Goal: Information Seeking & Learning: Learn about a topic

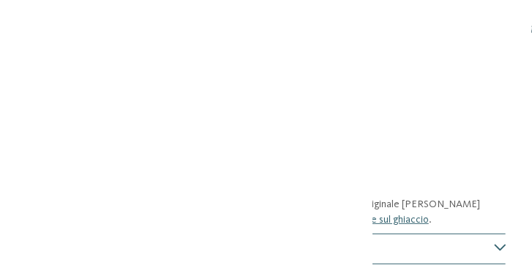
scroll to position [554, 0]
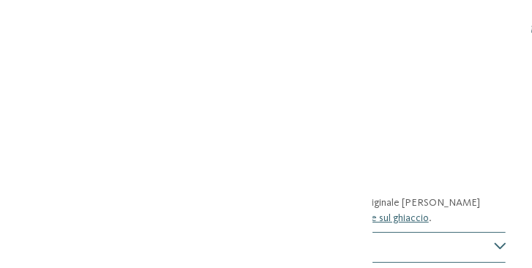
click at [18, 89] on section "Hopp, hopp, hopp, cavalli al trotto in un mondo fatato In tutto l'Alto Adige ve…" at bounding box center [266, 110] width 532 height 57
click at [18, 89] on section "Hopp, hopp, hopp, cavalli al trotto in un mondo fatato In tutto l'Alto Adige ve…" at bounding box center [266, 109] width 532 height 57
click at [18, 88] on section "Hopp, hopp, hopp, cavalli al trotto in un mondo fatato In tutto l'Alto Adige ve…" at bounding box center [266, 109] width 532 height 57
click at [18, 89] on section "Hopp, hopp, hopp, cavalli al trotto in un mondo fatato In tutto l'Alto Adige ve…" at bounding box center [266, 109] width 532 height 57
click at [18, 88] on section "Hopp, hopp, hopp, cavalli al trotto in un mondo fatato In tutto l'Alto Adige ve…" at bounding box center [266, 109] width 532 height 57
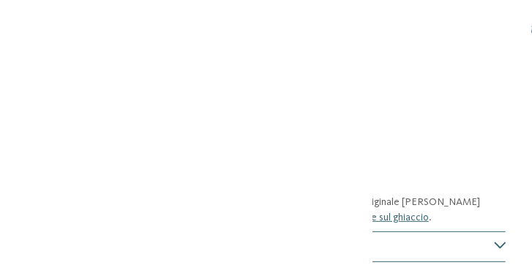
click at [18, 88] on section "Hopp, hopp, hopp, cavalli al trotto in un mondo fatato In tutto l'Alto Adige ve…" at bounding box center [266, 109] width 532 height 57
click at [18, 89] on section "Hopp, hopp, hopp, cavalli al trotto in un mondo fatato In tutto l'Alto Adige ve…" at bounding box center [266, 109] width 532 height 57
click at [17, 88] on section "Hopp, hopp, hopp, cavalli al trotto in un mondo fatato In tutto l'Alto Adige ve…" at bounding box center [266, 109] width 532 height 57
click at [17, 89] on section "Hopp, hopp, hopp, cavalli al trotto in un mondo fatato In tutto l'Alto Adige ve…" at bounding box center [266, 109] width 532 height 57
click at [17, 88] on section "Hopp, hopp, hopp, cavalli al trotto in un mondo fatato In tutto l'Alto Adige ve…" at bounding box center [266, 109] width 532 height 57
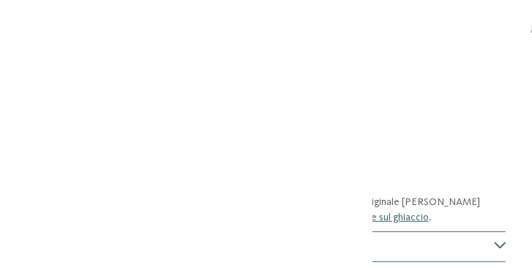
click at [17, 89] on section "Hopp, hopp, hopp, cavalli al trotto in un mondo fatato In tutto l'Alto Adige ve…" at bounding box center [266, 109] width 532 height 57
click at [17, 88] on section "Hopp, hopp, hopp, cavalli al trotto in un mondo fatato In tutto l'Alto Adige ve…" at bounding box center [266, 109] width 532 height 57
click at [17, 89] on section "Hopp, hopp, hopp, cavalli al trotto in un mondo fatato In tutto l'Alto Adige ve…" at bounding box center [266, 109] width 532 height 57
click at [17, 88] on section "Hopp, hopp, hopp, cavalli al trotto in un mondo fatato In tutto l'Alto Adige ve…" at bounding box center [266, 109] width 532 height 57
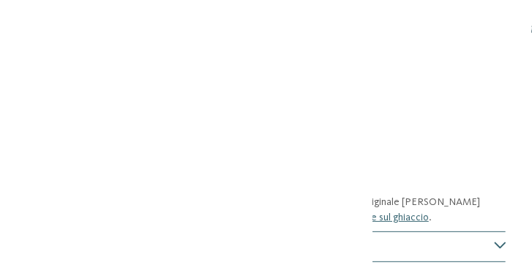
click at [17, 88] on section "Hopp, hopp, hopp, cavalli al trotto in un mondo fatato In tutto l'Alto Adige ve…" at bounding box center [266, 109] width 532 height 57
click at [16, 88] on section "Hopp, hopp, hopp, cavalli al trotto in un mondo fatato In tutto l'Alto Adige ve…" at bounding box center [266, 109] width 532 height 57
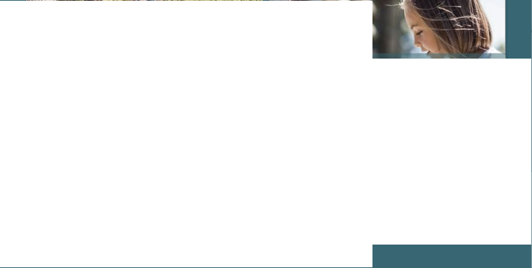
scroll to position [1918, 0]
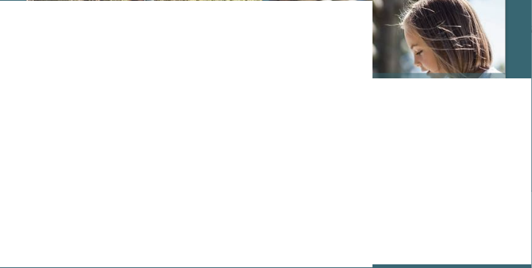
click at [72, 114] on div "Alto Adige da scoprire" at bounding box center [144, 132] width 236 height 118
click at [71, 102] on div "Alto Adige da scoprire" at bounding box center [144, 132] width 236 height 118
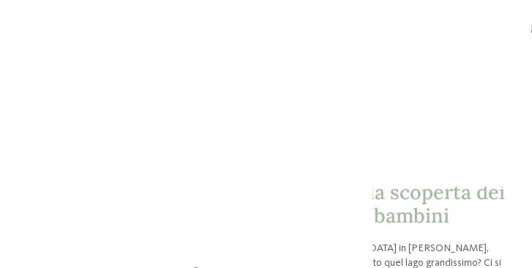
scroll to position [536, 0]
